Goal: Find specific page/section: Find specific page/section

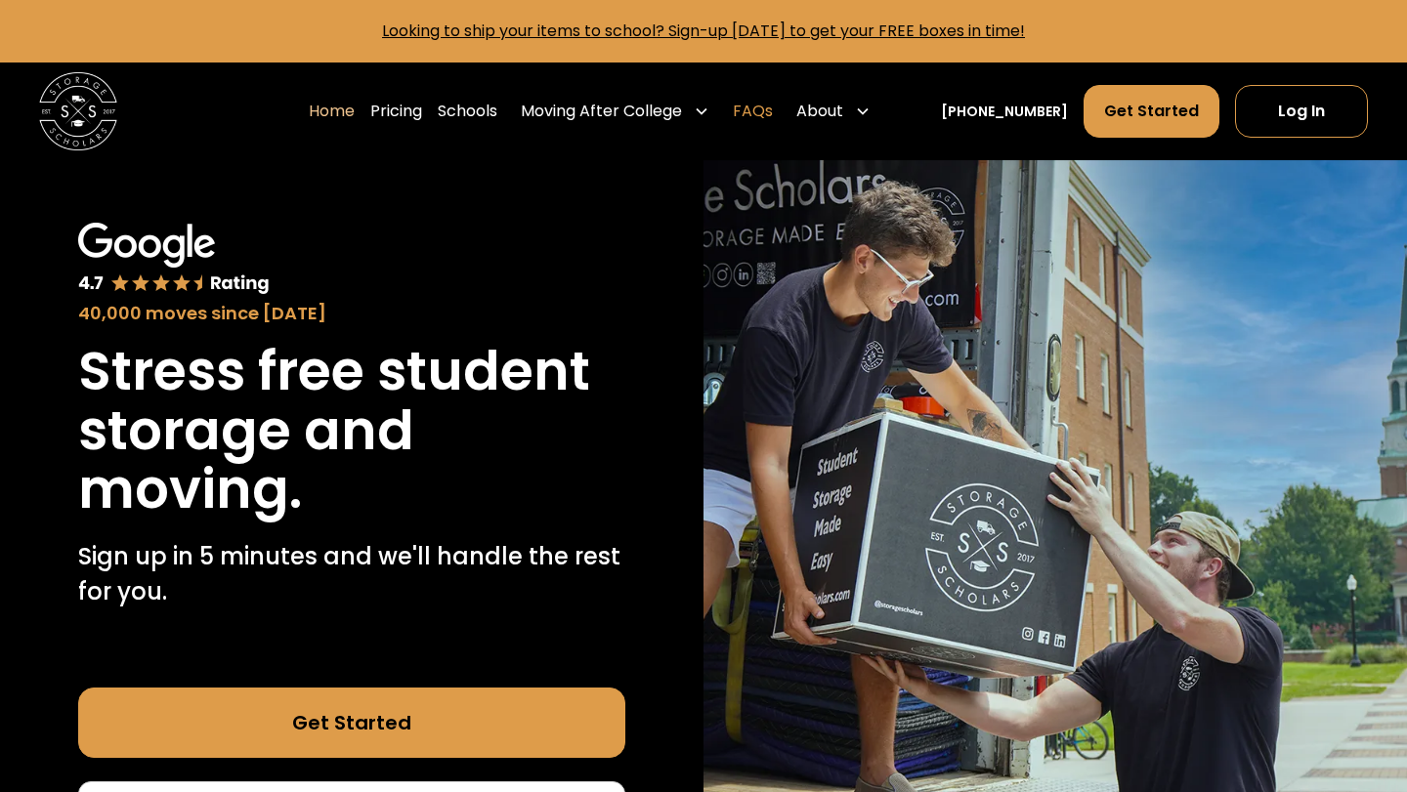
click at [773, 110] on link "FAQs" at bounding box center [753, 111] width 40 height 55
click at [478, 360] on h1 "Stress free student storage and moving." at bounding box center [351, 431] width 547 height 178
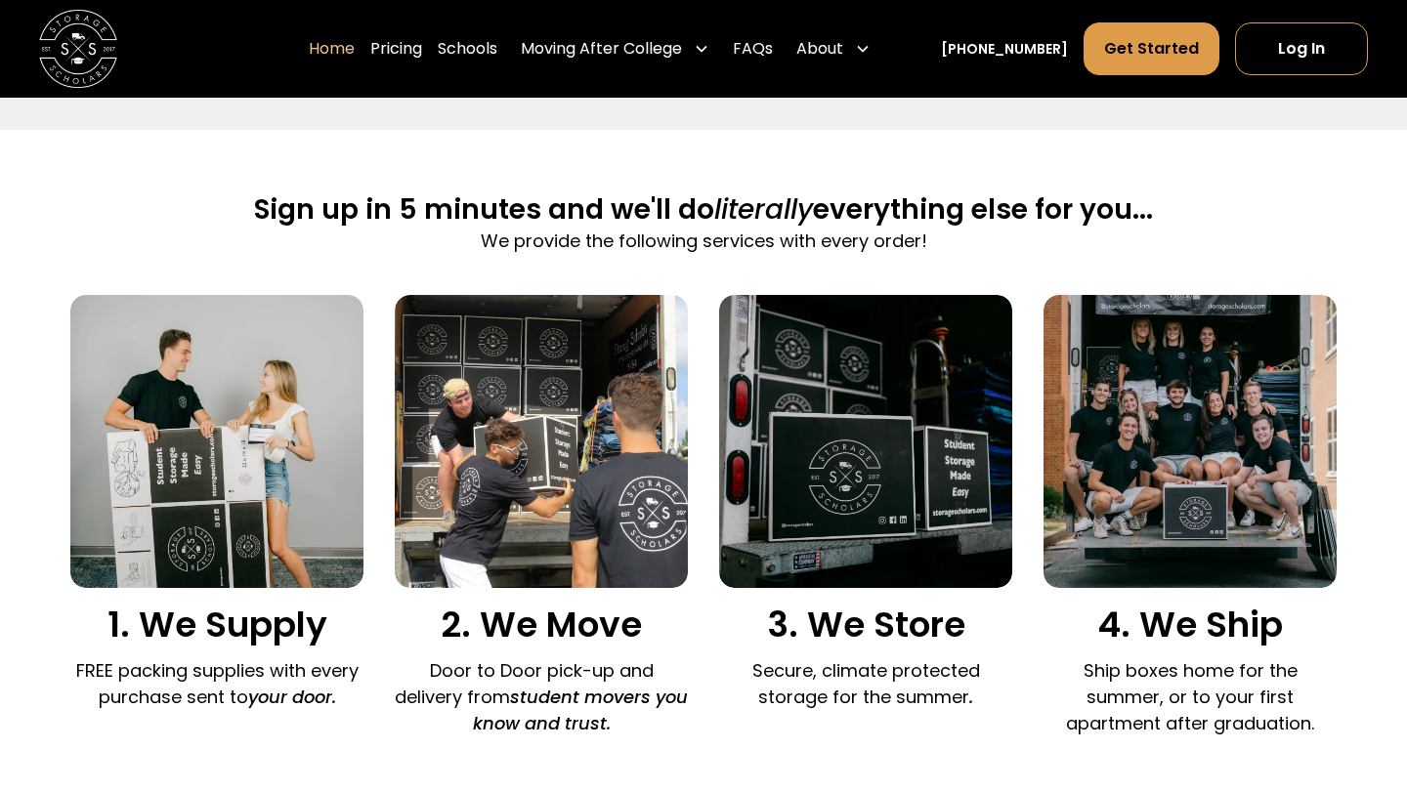
scroll to position [1144, 0]
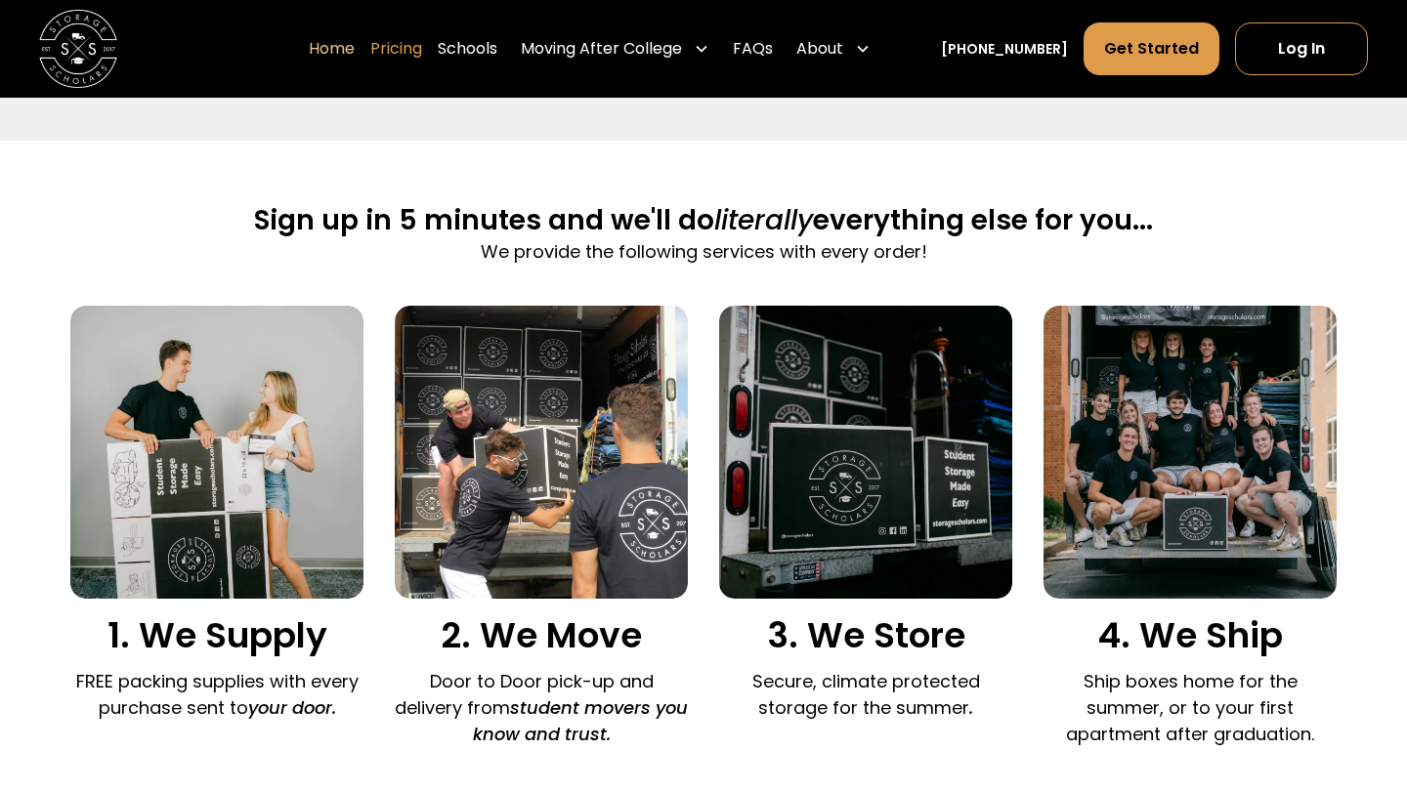
click at [422, 48] on link "Pricing" at bounding box center [396, 48] width 52 height 55
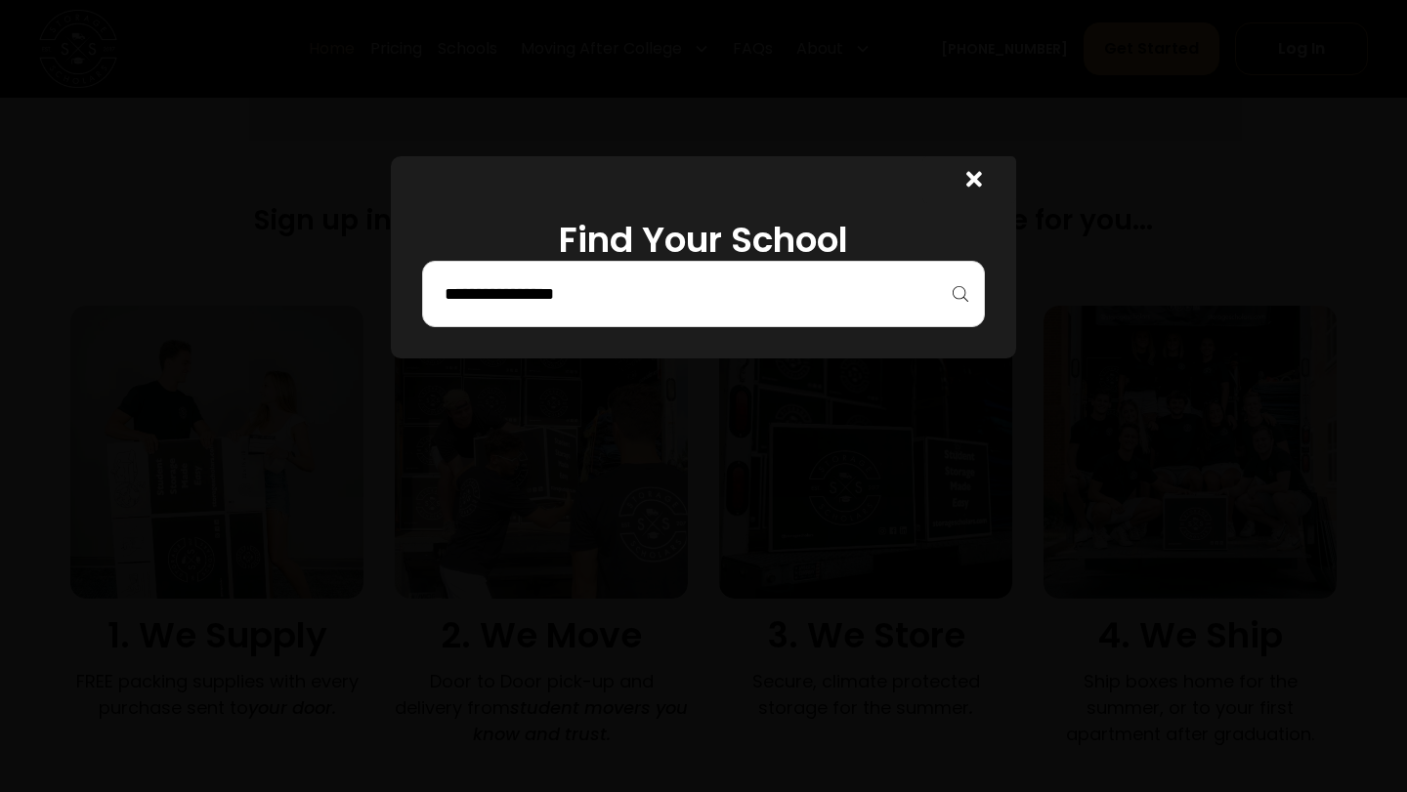
click at [550, 295] on input "search" at bounding box center [704, 293] width 522 height 33
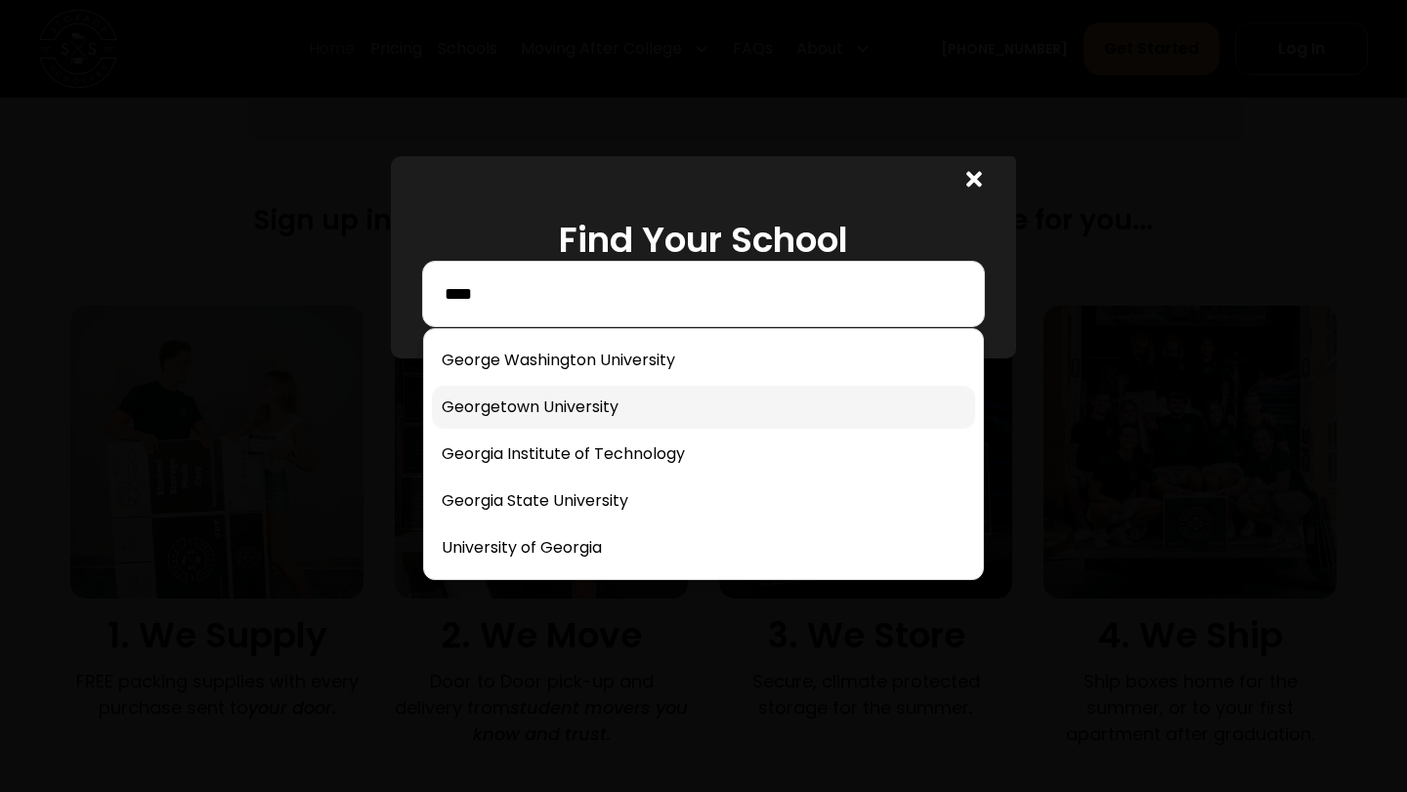
type input "****"
click at [551, 393] on link at bounding box center [703, 407] width 543 height 43
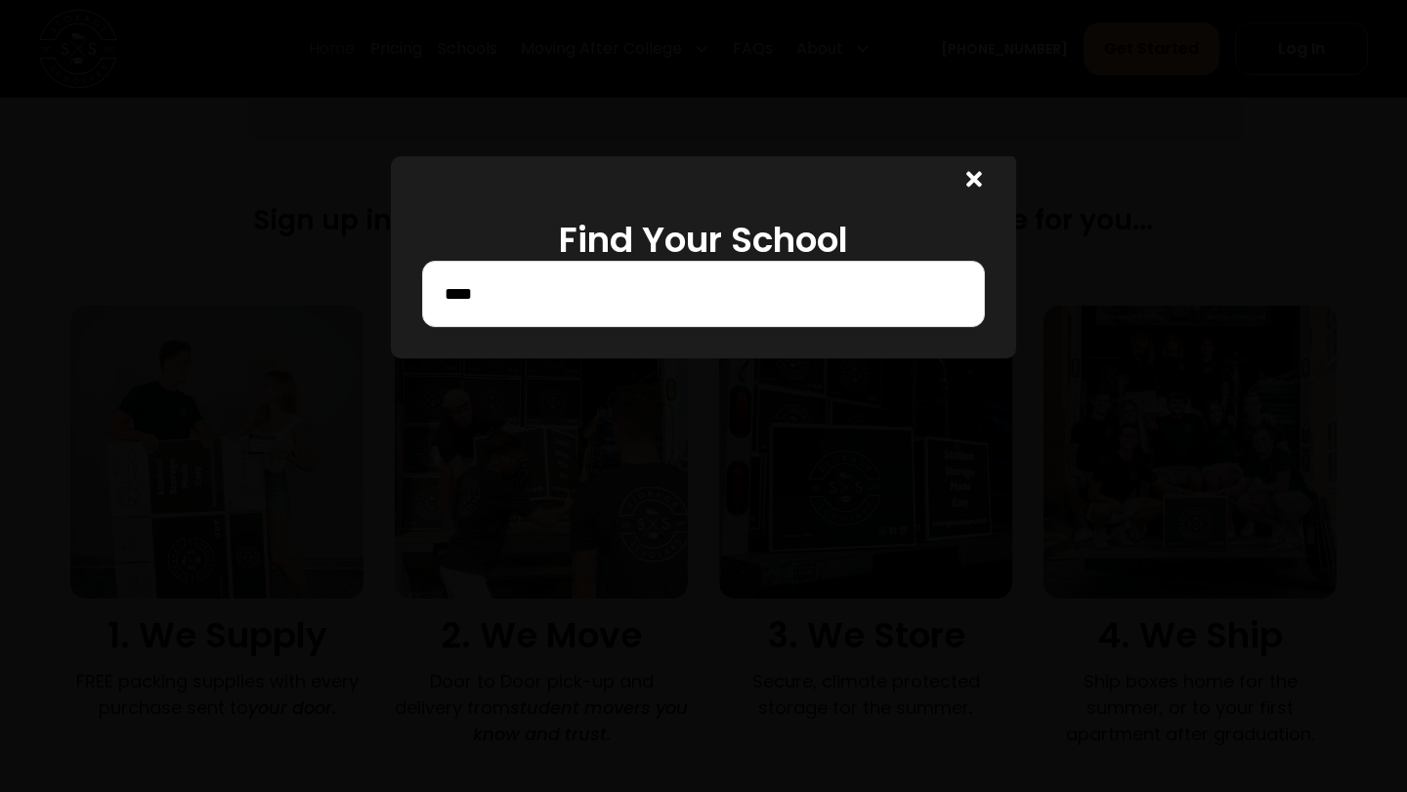
click at [527, 297] on input "****" at bounding box center [704, 293] width 522 height 33
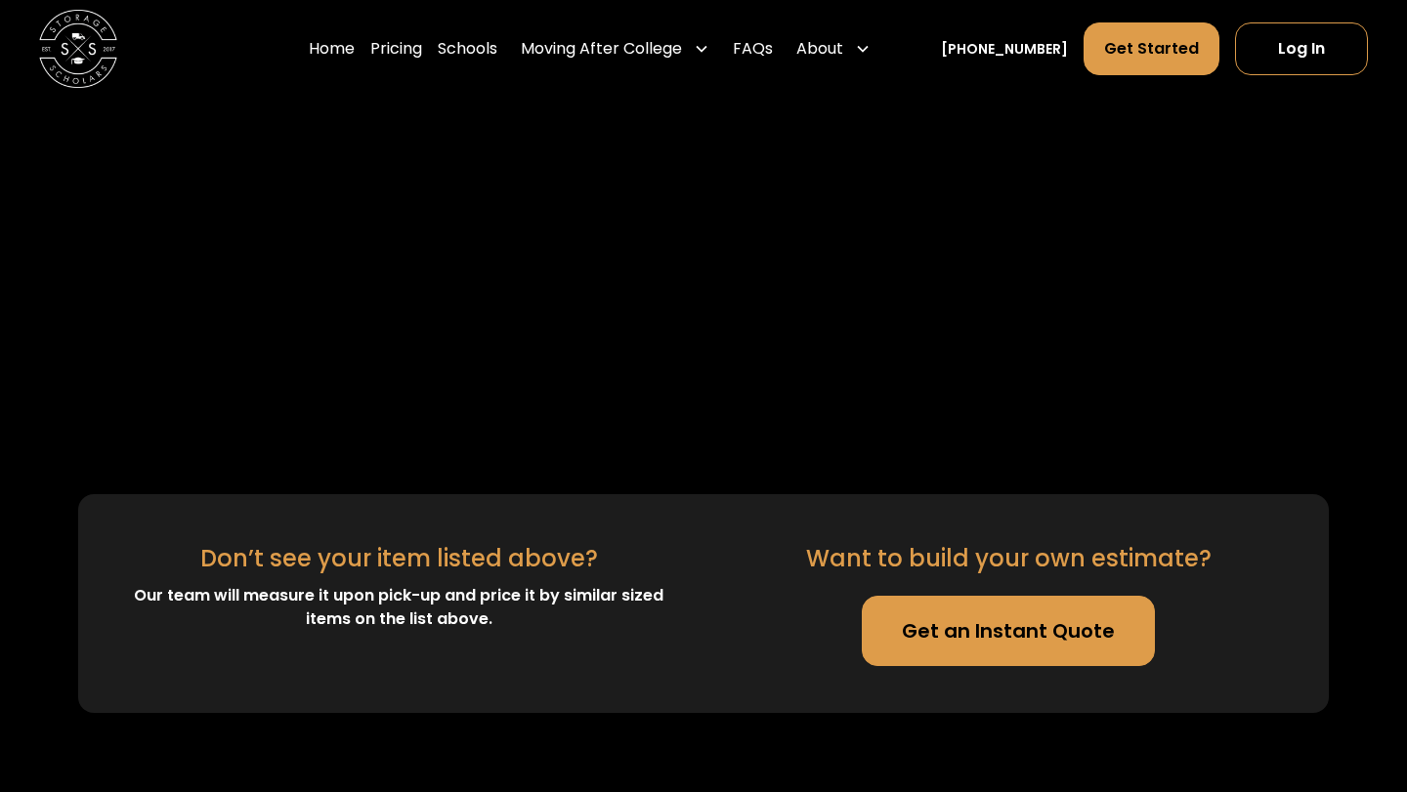
scroll to position [4851, 0]
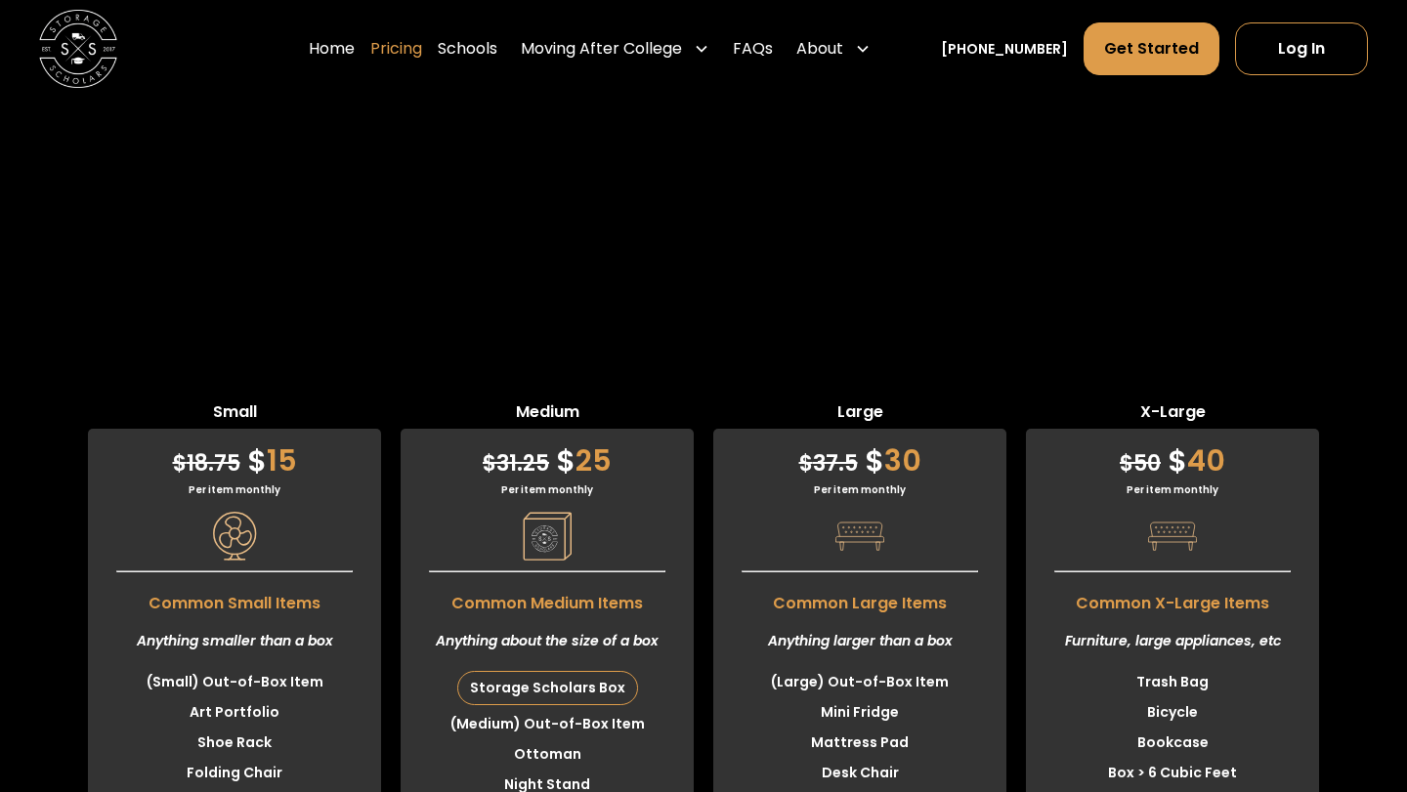
click at [422, 49] on link "Pricing" at bounding box center [396, 48] width 52 height 55
click at [415, 52] on link "Pricing" at bounding box center [396, 48] width 52 height 55
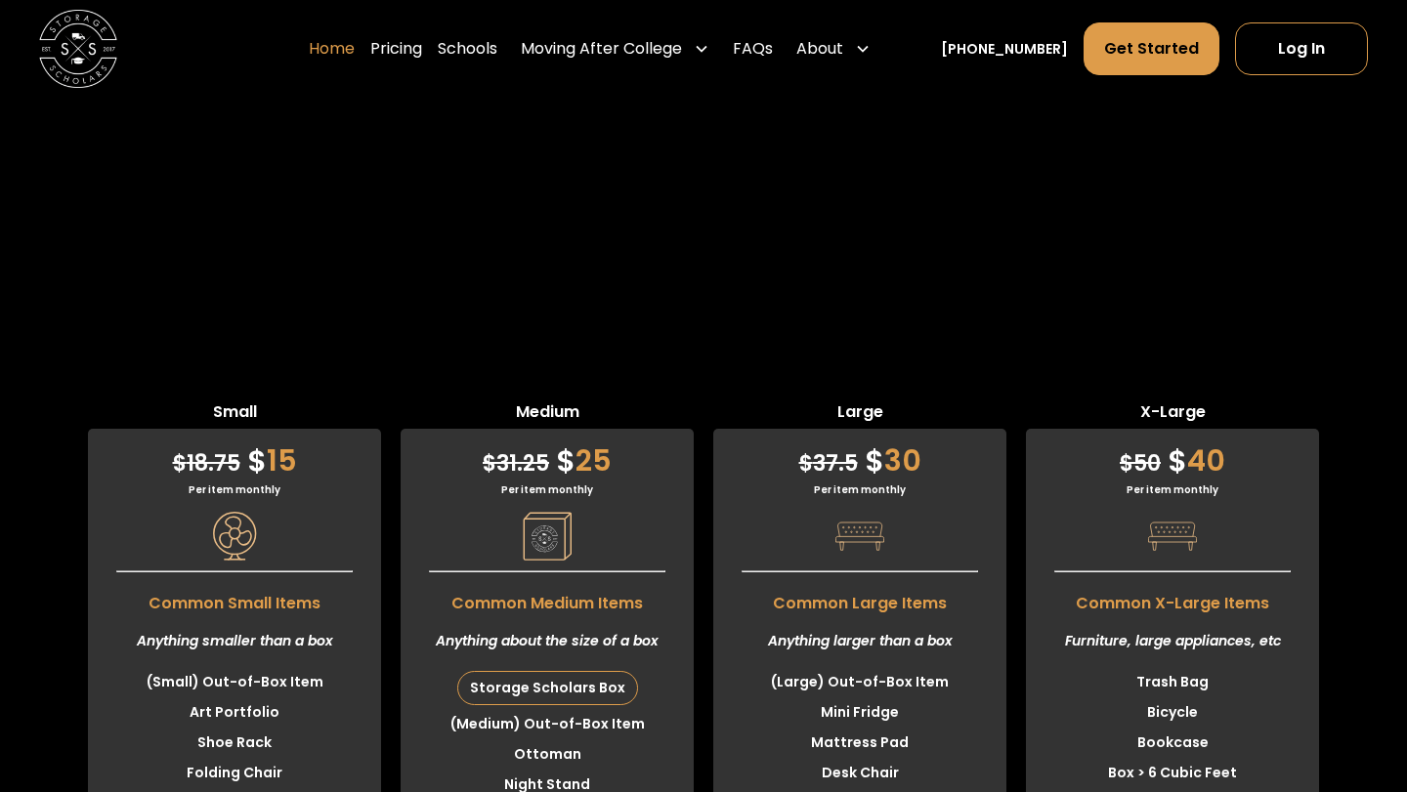
click at [355, 51] on link "Home" at bounding box center [332, 48] width 46 height 55
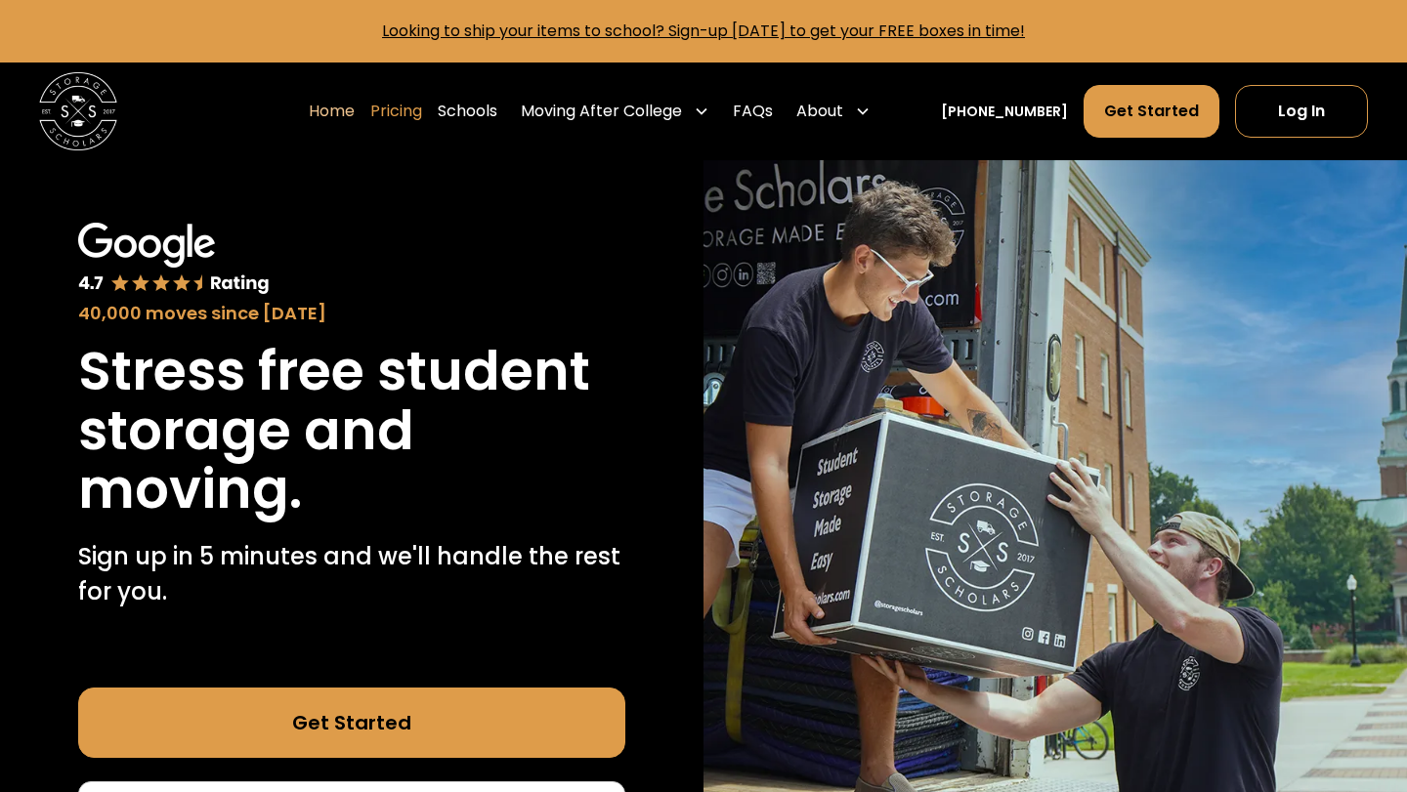
click at [422, 111] on link "Pricing" at bounding box center [396, 111] width 52 height 55
click at [497, 117] on link "Schools" at bounding box center [468, 111] width 60 height 55
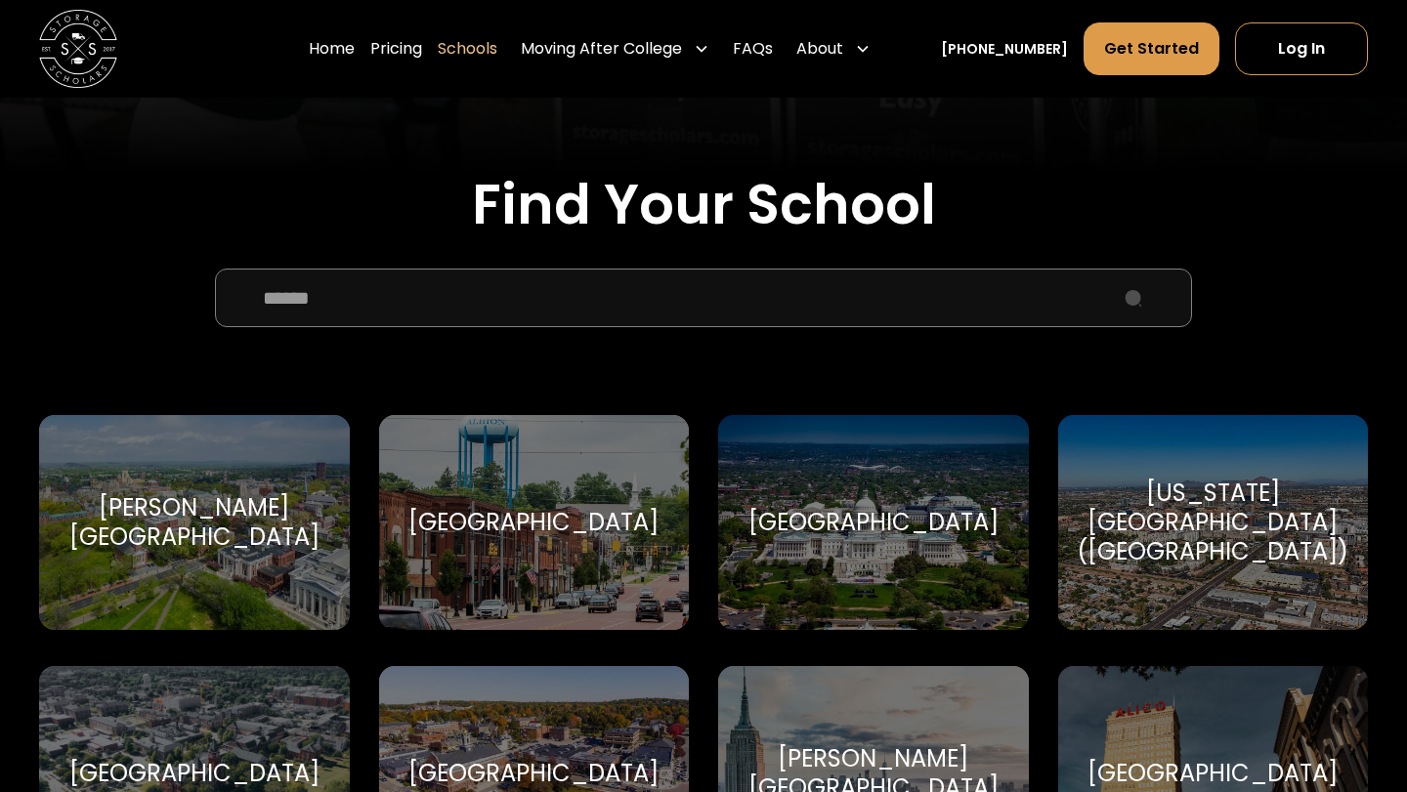
scroll to position [596, 0]
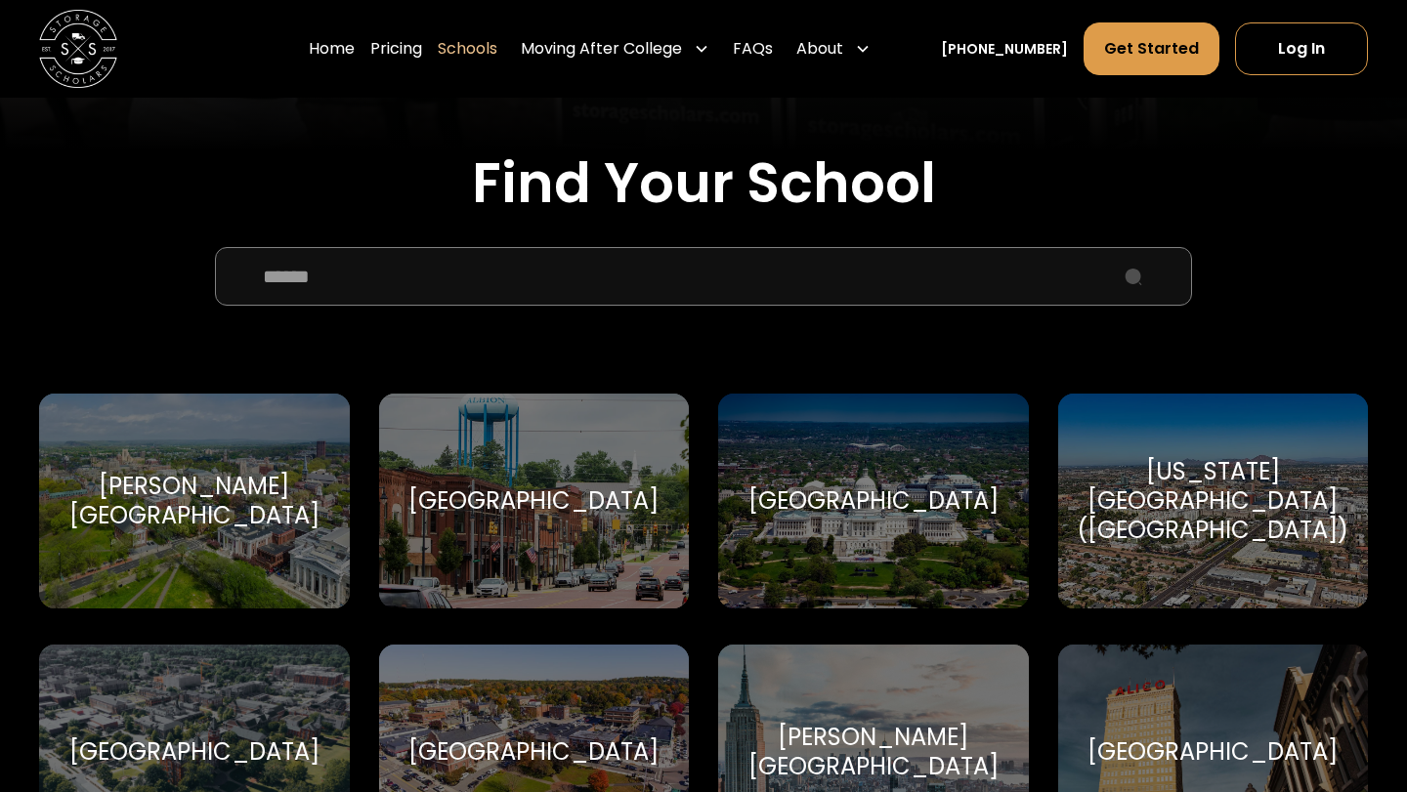
click at [482, 285] on input "School Select Form" at bounding box center [703, 276] width 977 height 59
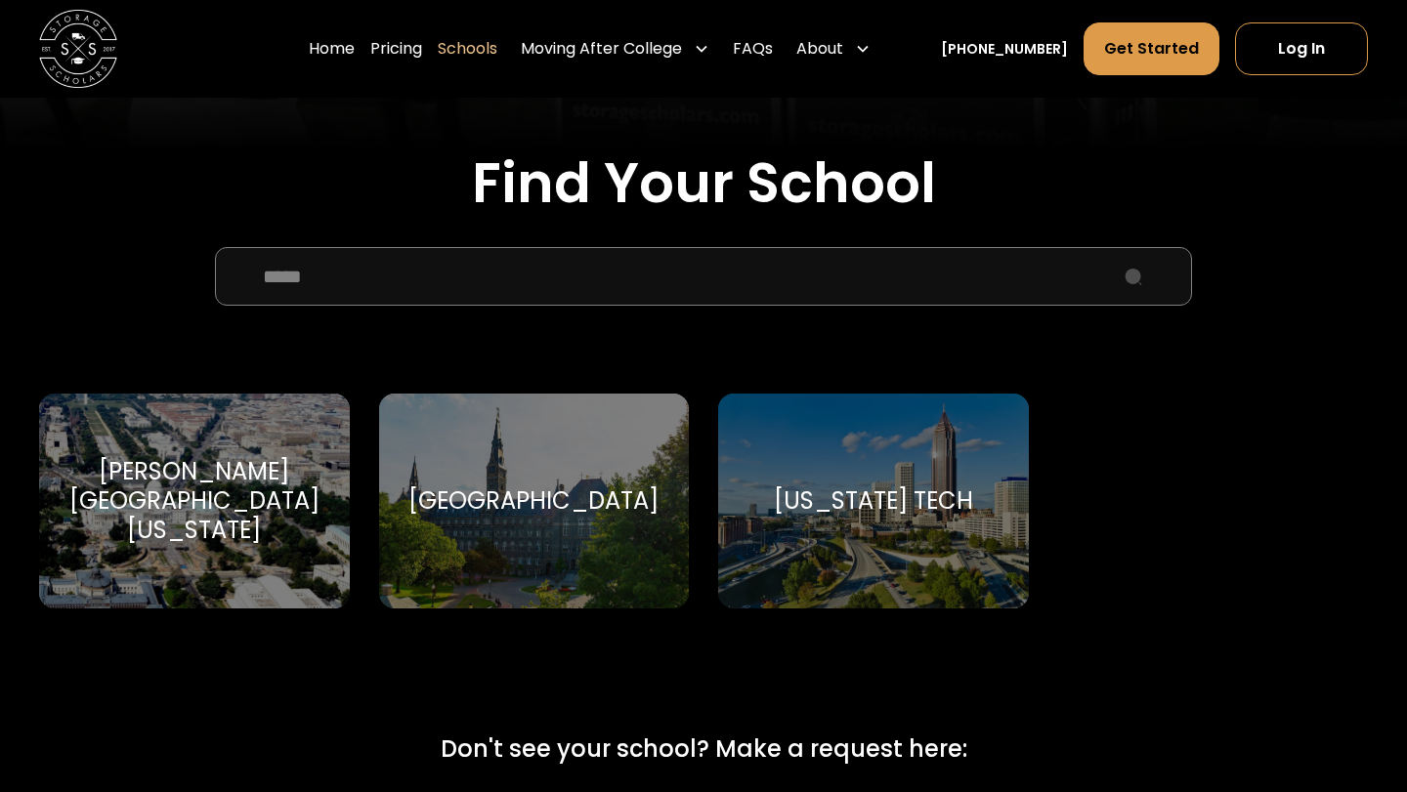
type input "*****"
click at [578, 469] on div "[GEOGRAPHIC_DATA]" at bounding box center [534, 501] width 311 height 215
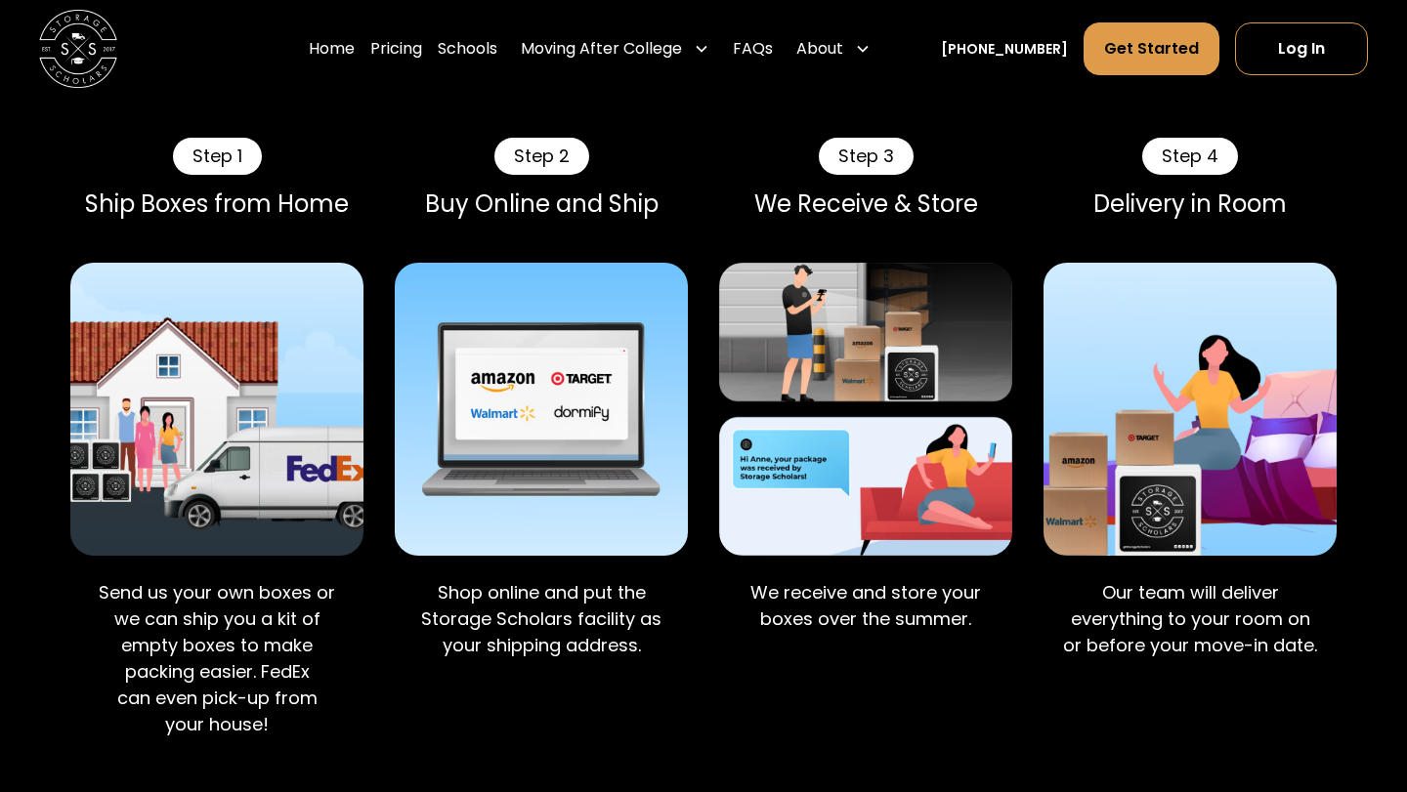
scroll to position [1482, 0]
